Goal: Check status: Check status

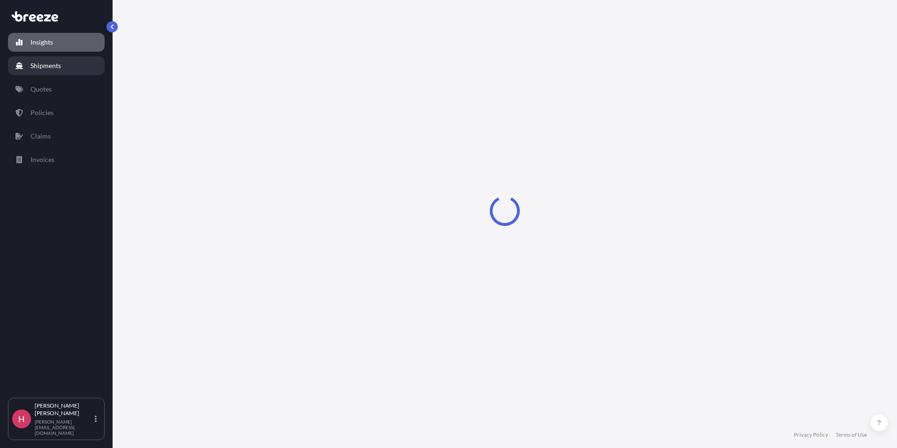
select select "2025"
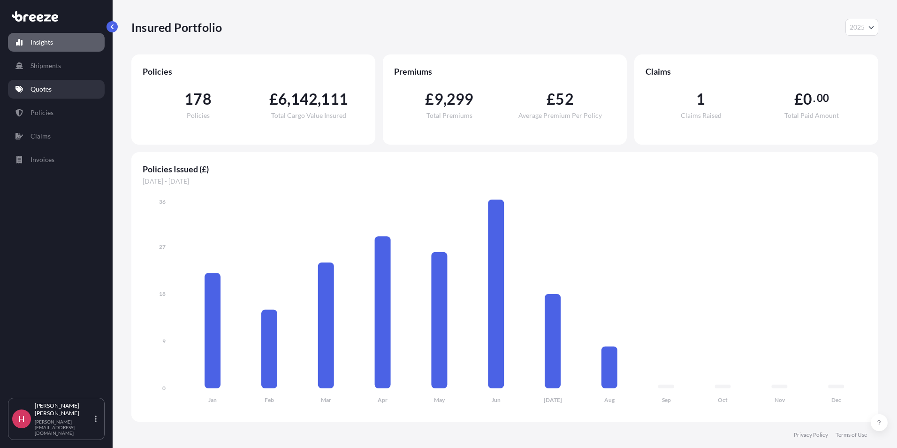
click at [56, 88] on link "Quotes" at bounding box center [56, 89] width 97 height 19
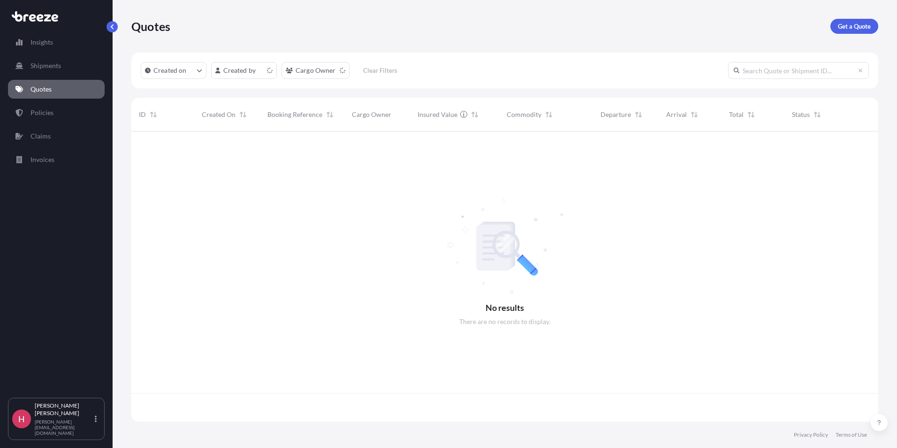
scroll to position [288, 740]
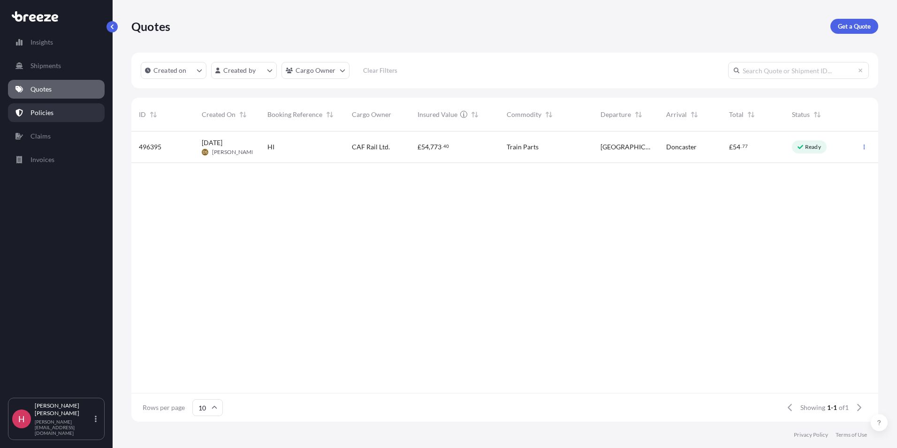
click at [49, 114] on p "Policies" at bounding box center [41, 112] width 23 height 9
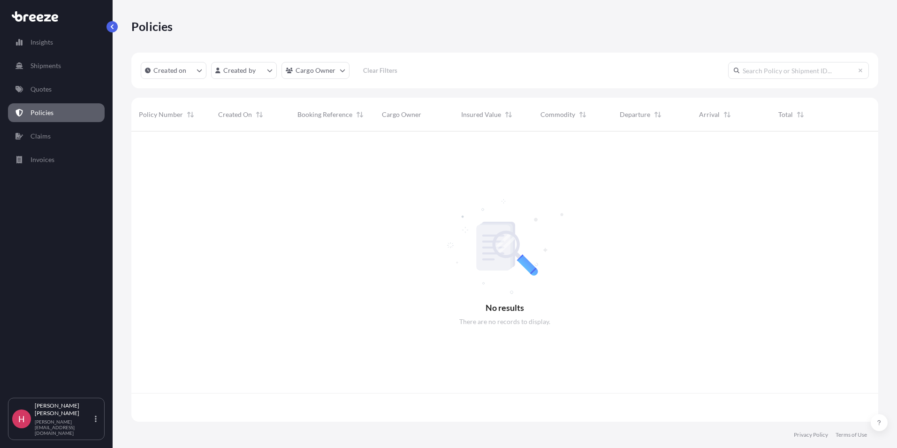
scroll to position [288, 740]
click at [763, 76] on input "text" at bounding box center [798, 70] width 141 height 17
paste input "BRZ494998"
type input "BRZ494998"
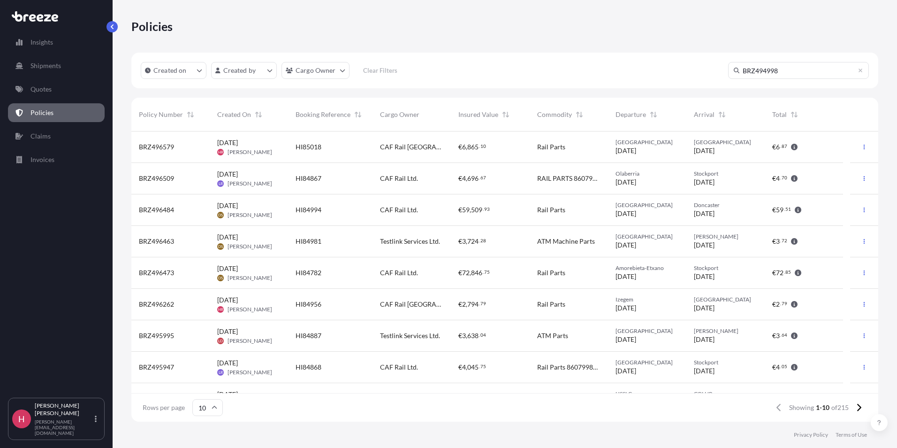
click at [736, 69] on icon at bounding box center [737, 71] width 6 height 6
click at [736, 71] on icon at bounding box center [737, 71] width 6 height 6
drag, startPoint x: 736, startPoint y: 71, endPoint x: 797, endPoint y: 55, distance: 63.9
click at [797, 55] on div "Created on Created by Cargo Owner Clear Filters BRZ494998" at bounding box center [504, 71] width 747 height 36
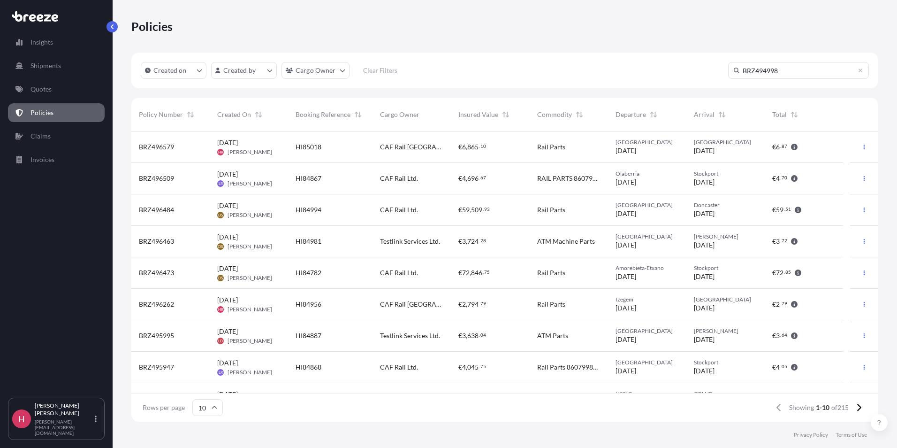
click at [833, 65] on input "BRZ494998" at bounding box center [798, 70] width 141 height 17
click at [735, 70] on icon at bounding box center [737, 71] width 6 height 6
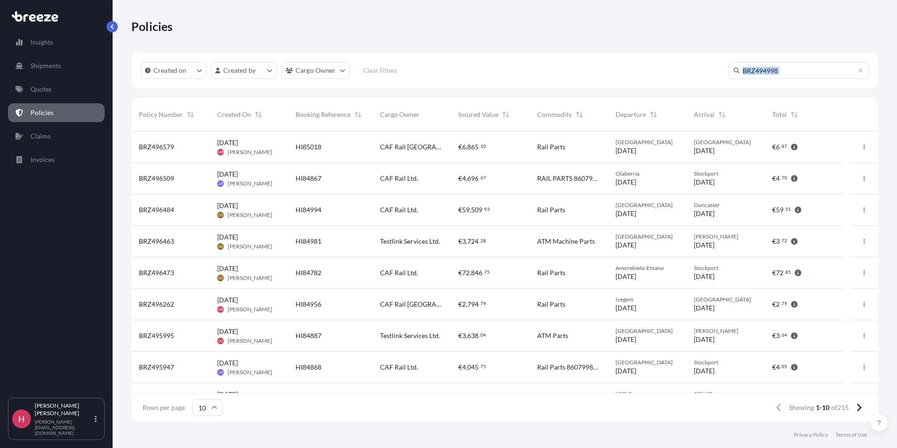
click at [735, 70] on icon at bounding box center [737, 71] width 6 height 6
drag, startPoint x: 735, startPoint y: 70, endPoint x: 805, endPoint y: 70, distance: 70.8
click at [805, 70] on input "BRZ494998" at bounding box center [798, 70] width 141 height 17
drag, startPoint x: 805, startPoint y: 70, endPoint x: 709, endPoint y: 71, distance: 96.6
click at [709, 71] on div "Created on Created by Cargo Owner Clear Filters BRZ494998" at bounding box center [504, 71] width 747 height 36
